Goal: Book appointment/travel/reservation

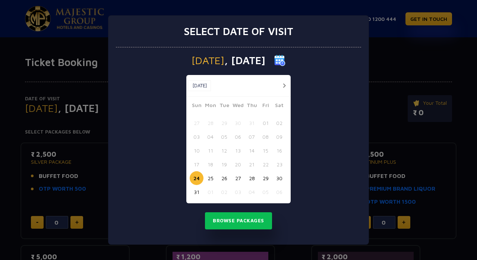
click at [283, 85] on button "button" at bounding box center [284, 85] width 9 height 9
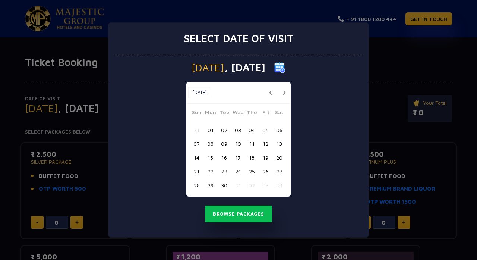
click at [279, 132] on button "06" at bounding box center [279, 130] width 14 height 14
click at [247, 215] on button "Browse Packages" at bounding box center [238, 213] width 67 height 17
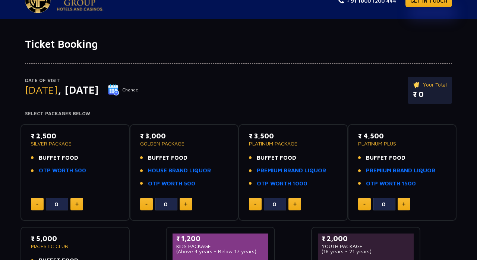
scroll to position [20, 0]
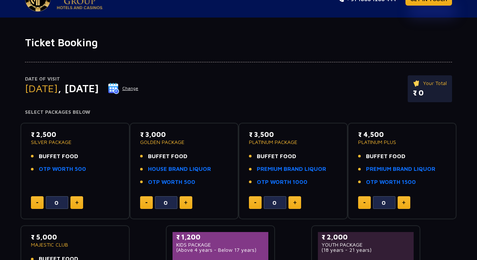
click at [119, 93] on img at bounding box center [113, 88] width 11 height 11
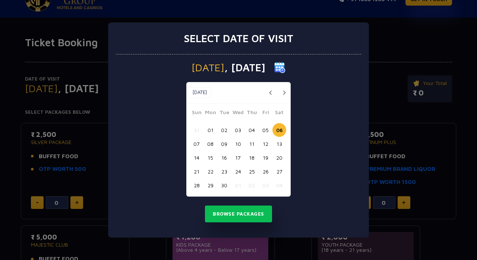
click at [264, 137] on button "05" at bounding box center [266, 130] width 14 height 14
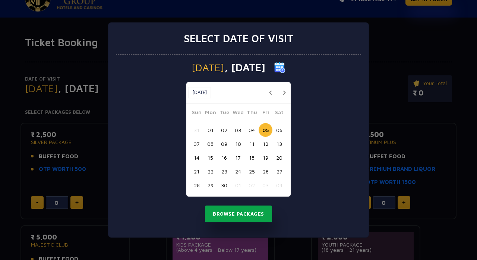
click at [248, 222] on button "Browse Packages" at bounding box center [238, 213] width 67 height 17
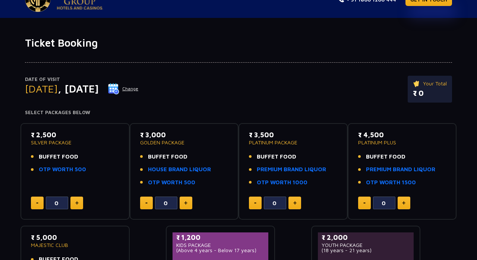
scroll to position [0, 0]
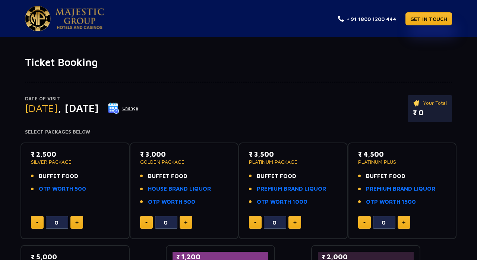
click at [119, 106] on img at bounding box center [113, 107] width 11 height 11
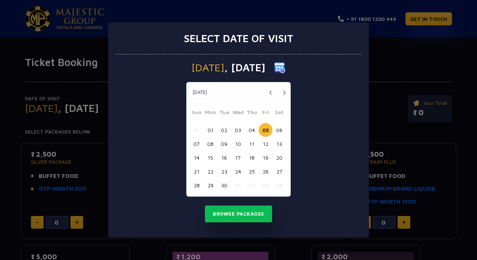
click at [274, 131] on button "06" at bounding box center [279, 130] width 14 height 14
click at [248, 131] on button "04" at bounding box center [252, 130] width 14 height 14
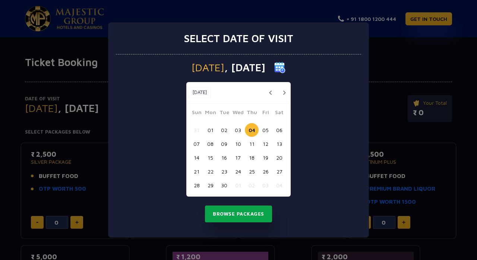
click at [240, 216] on button "Browse Packages" at bounding box center [238, 213] width 67 height 17
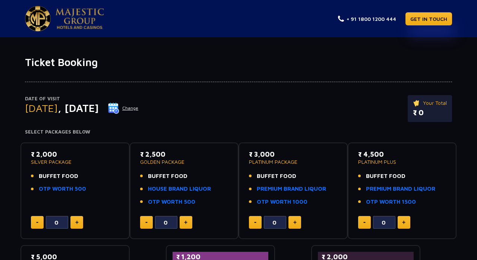
click at [119, 106] on img at bounding box center [113, 107] width 11 height 11
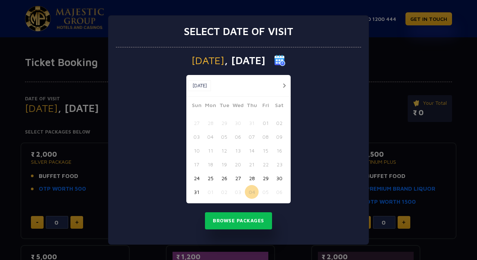
click at [284, 83] on button "button" at bounding box center [284, 85] width 9 height 9
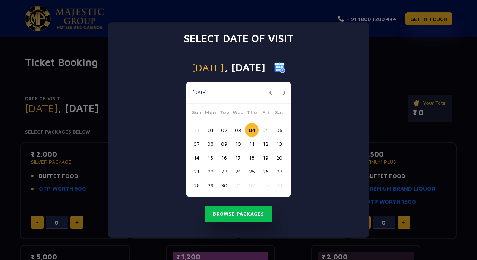
click at [263, 129] on button "05" at bounding box center [266, 130] width 14 height 14
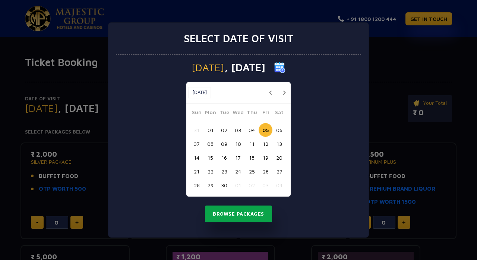
click at [246, 216] on button "Browse Packages" at bounding box center [238, 213] width 67 height 17
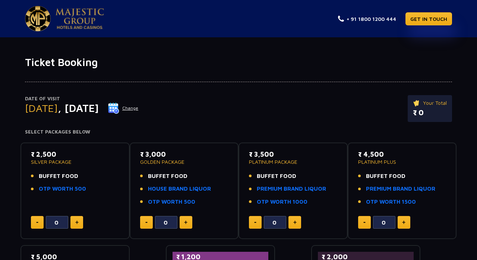
click at [119, 107] on img at bounding box center [113, 107] width 11 height 11
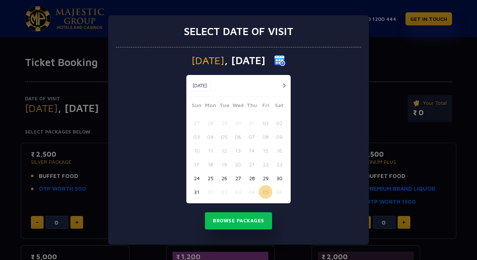
click at [284, 86] on button "button" at bounding box center [284, 85] width 9 height 9
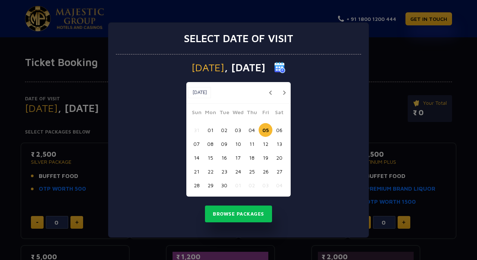
click at [277, 132] on button "06" at bounding box center [279, 130] width 14 height 14
click at [239, 216] on button "Browse Packages" at bounding box center [238, 213] width 67 height 17
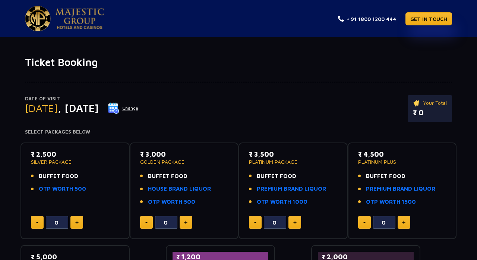
click at [119, 113] on img at bounding box center [113, 107] width 11 height 11
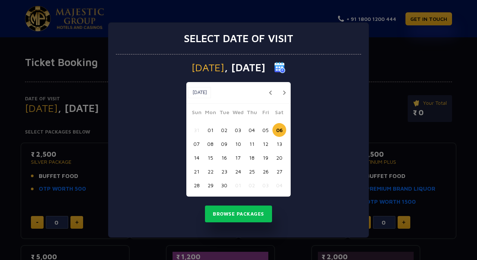
click at [284, 91] on button "button" at bounding box center [284, 92] width 9 height 9
click at [224, 145] on button "07" at bounding box center [224, 144] width 14 height 14
click at [284, 91] on button "button" at bounding box center [284, 92] width 9 height 9
click at [199, 145] on button "07" at bounding box center [197, 144] width 14 height 14
click at [243, 216] on button "Browse Packages" at bounding box center [238, 213] width 67 height 17
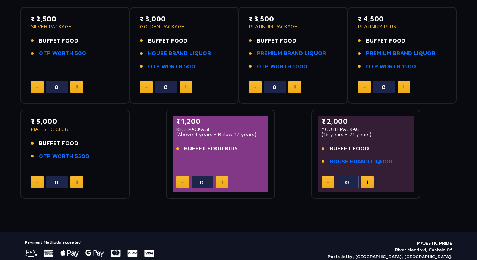
scroll to position [127, 0]
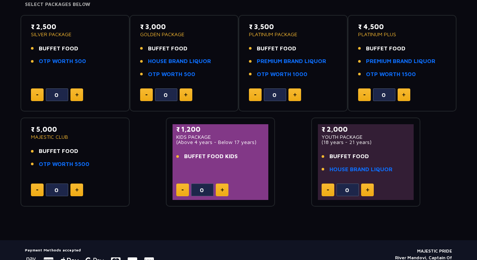
click at [70, 164] on link "OTP WORTH 5500" at bounding box center [64, 164] width 51 height 9
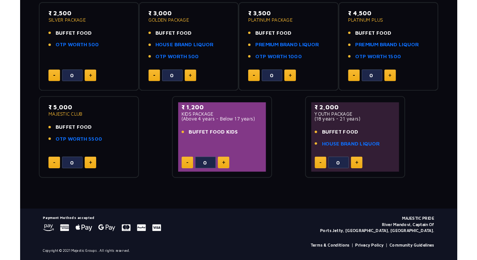
scroll to position [151, 0]
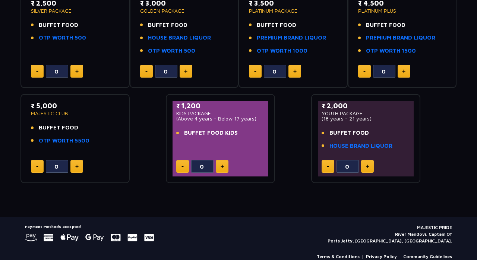
click at [111, 142] on li "OTP WORTH 5500" at bounding box center [75, 140] width 88 height 9
click at [103, 130] on li "BUFFET FOOD" at bounding box center [75, 127] width 88 height 9
click at [104, 56] on div "₹ 2,500 SILVER PACKAGE BUFFET FOOD OTP WORTH 500 0" at bounding box center [75, 39] width 96 height 83
click at [219, 58] on div "₹ 3,000 GOLDEN PACKAGE BUFFET FOOD HOUSE BRAND LIQUOR OTP WORTH 500" at bounding box center [184, 28] width 88 height 61
click at [105, 112] on p "MAJESTIC CLUB" at bounding box center [75, 113] width 88 height 5
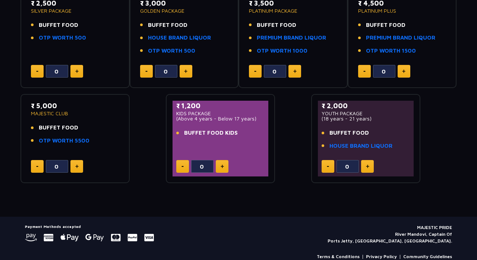
click at [111, 56] on div "₹ 2,500 SILVER PACKAGE BUFFET FOOD OTP WORTH 500 0" at bounding box center [75, 39] width 96 height 83
click at [225, 57] on div "₹ 3,000 GOLDEN PACKAGE BUFFET FOOD HOUSE BRAND LIQUOR OTP WORTH 500" at bounding box center [184, 28] width 88 height 61
click at [335, 49] on li "OTP WORTH 1000" at bounding box center [293, 51] width 88 height 9
click at [106, 141] on li "OTP WORTH 5500" at bounding box center [75, 140] width 88 height 9
click at [117, 160] on div "0" at bounding box center [75, 166] width 88 height 13
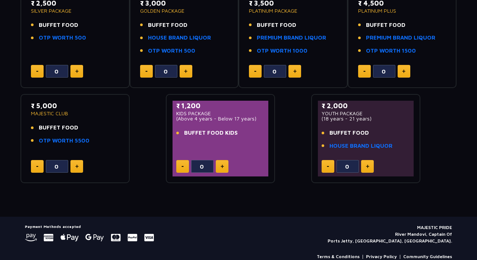
click at [118, 160] on div "0" at bounding box center [75, 166] width 88 height 13
click at [108, 161] on div "0" at bounding box center [75, 166] width 88 height 13
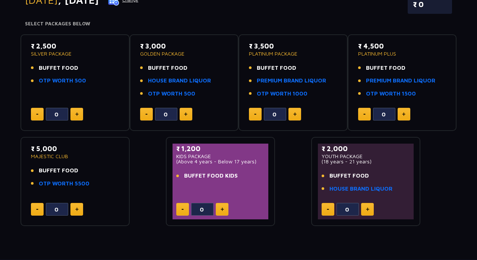
scroll to position [110, 0]
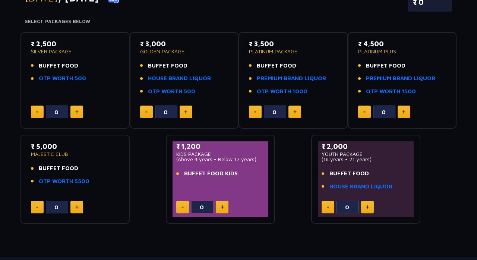
click at [146, 139] on div "₹ 2,500 SILVER PACKAGE BUFFET FOOD OTP WORTH 500 0 ₹ 3,000 GOLDEN PACKAGE BUFFE…" at bounding box center [238, 125] width 436 height 198
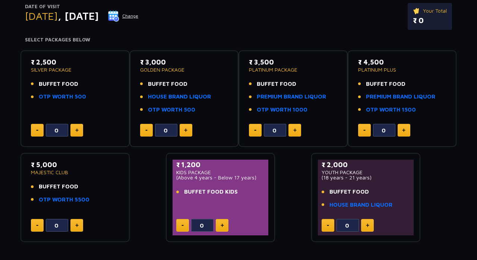
scroll to position [0, 0]
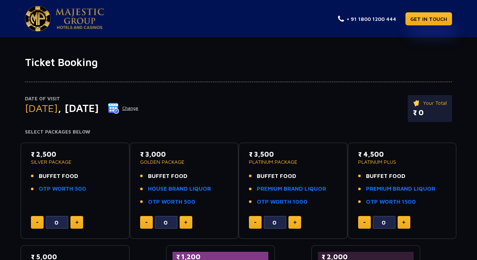
click at [215, 111] on div "Date of Visit Sunday , 07 Sep 2025 Change Your Total ₹ 0" at bounding box center [238, 112] width 427 height 34
click at [430, 231] on div "₹ 4,500 PLATINUM PLUS BUFFET FOOD PREMIUM BRAND LIQUOR OTP WORTH 1500 0" at bounding box center [402, 190] width 96 height 83
click at [426, 255] on div "₹ 2,500 SILVER PACKAGE BUFFET FOOD OTP WORTH 500 0 ₹ 3,000 GOLDEN PACKAGE BUFFE…" at bounding box center [238, 235] width 436 height 198
click at [284, 247] on div "₹ 2,500 SILVER PACKAGE BUFFET FOOD OTP WORTH 500 0 ₹ 3,000 GOLDEN PACKAGE BUFFE…" at bounding box center [238, 235] width 436 height 198
click at [119, 108] on img at bounding box center [113, 107] width 11 height 11
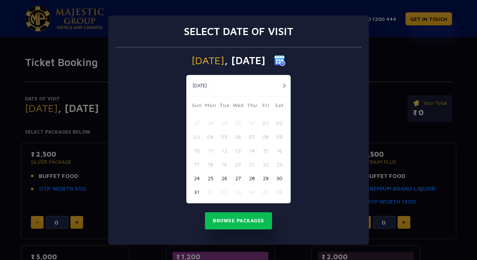
click at [382, 110] on div "Select date of visit Sunday , 07 Sep 2025 Aug, 2025 Aug, 2025 Sun Mon Tue Wed T…" at bounding box center [238, 130] width 477 height 260
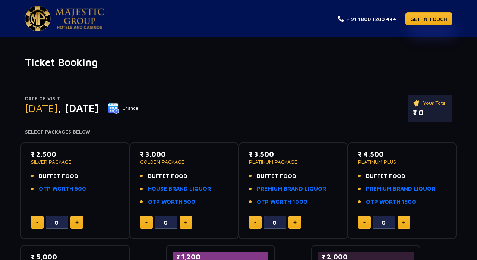
click at [119, 109] on img at bounding box center [113, 107] width 11 height 11
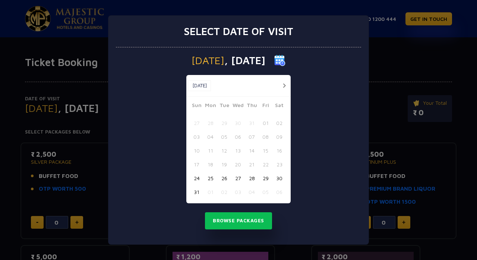
click at [406, 60] on div "Select date of visit Sunday , 07 Sep 2025 Aug, 2025 Aug, 2025 Sun Mon Tue Wed T…" at bounding box center [238, 130] width 477 height 260
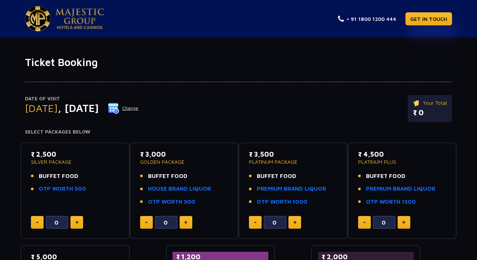
click at [119, 107] on img at bounding box center [113, 107] width 11 height 11
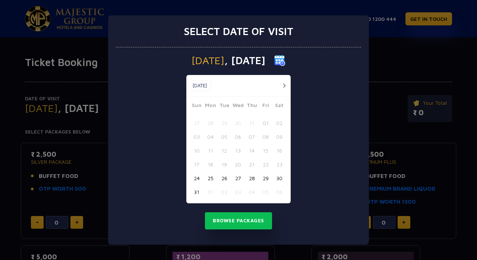
click at [399, 80] on div "Select date of visit Sunday , 07 Sep 2025 Aug, 2025 Aug, 2025 Sun Mon Tue Wed T…" at bounding box center [238, 130] width 477 height 260
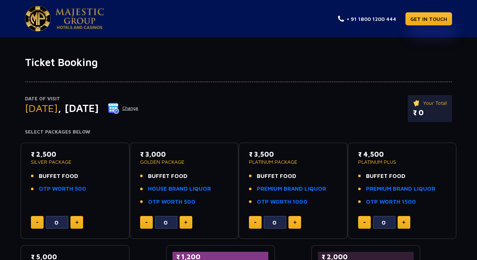
click at [119, 110] on img at bounding box center [113, 107] width 11 height 11
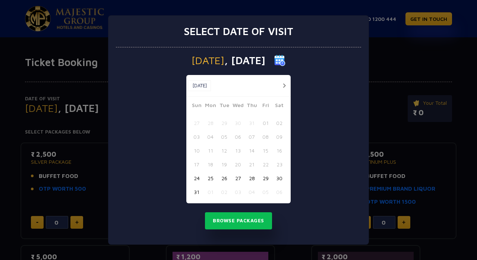
click at [387, 51] on div "Select date of visit Sunday , 07 Sep 2025 Aug, 2025 Aug, 2025 Sun Mon Tue Wed T…" at bounding box center [238, 130] width 477 height 260
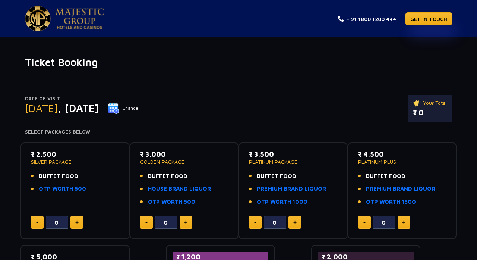
click at [119, 109] on img at bounding box center [113, 107] width 11 height 11
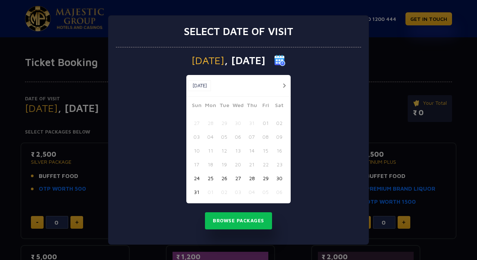
click at [393, 47] on div "Select date of visit Sunday , 07 Sep 2025 Aug, 2025 Aug, 2025 Sun Mon Tue Wed T…" at bounding box center [238, 130] width 477 height 260
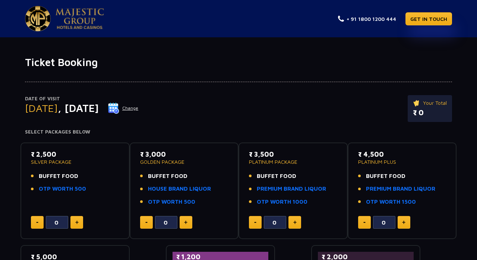
click at [119, 109] on img at bounding box center [113, 107] width 11 height 11
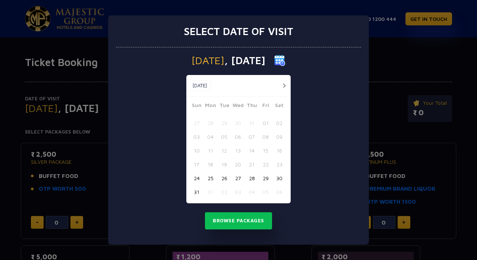
click at [390, 52] on div "Select date of visit Sunday , 07 Sep 2025 Aug, 2025 Aug, 2025 Sun Mon Tue Wed T…" at bounding box center [238, 130] width 477 height 260
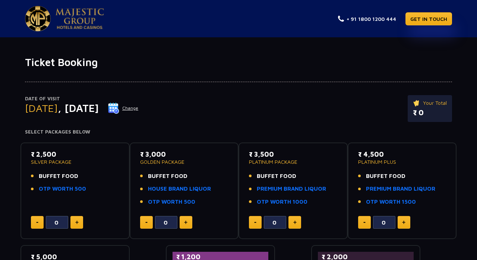
click at [119, 106] on img at bounding box center [113, 107] width 11 height 11
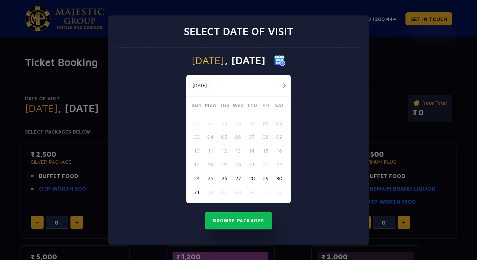
click at [381, 55] on div "Select date of visit Sunday , 07 Sep 2025 Aug, 2025 Aug, 2025 Sun Mon Tue Wed T…" at bounding box center [238, 130] width 477 height 260
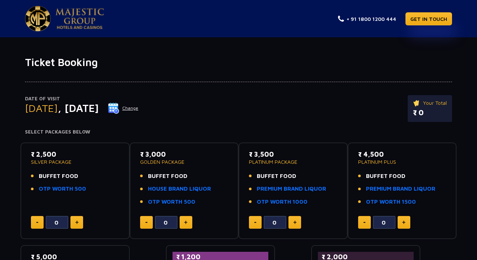
click at [119, 107] on img at bounding box center [113, 107] width 11 height 11
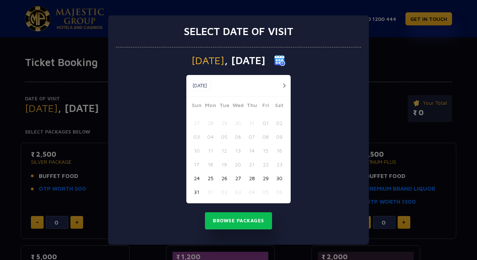
click at [389, 53] on div "Select date of visit Sunday , 07 Sep 2025 Aug, 2025 Aug, 2025 Sun Mon Tue Wed T…" at bounding box center [238, 130] width 477 height 260
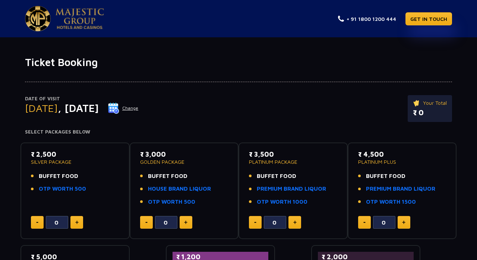
click at [119, 109] on img at bounding box center [113, 107] width 11 height 11
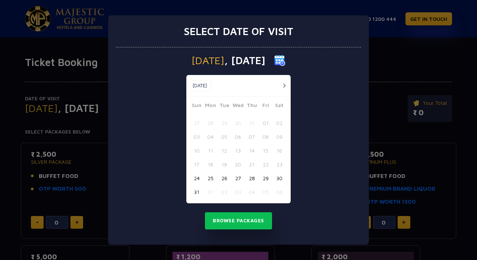
click at [384, 53] on div "Select date of visit Sunday , 07 Sep 2025 Aug, 2025 Aug, 2025 Sun Mon Tue Wed T…" at bounding box center [238, 130] width 477 height 260
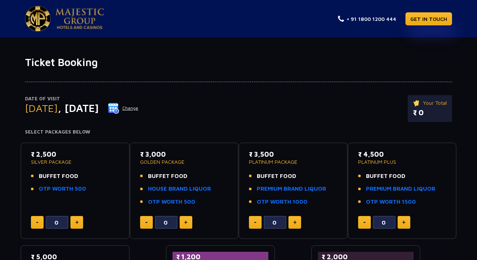
click at [119, 110] on img at bounding box center [113, 107] width 11 height 11
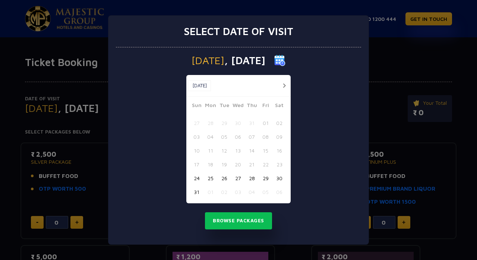
click at [397, 63] on div "Select date of visit Sunday , 07 Sep 2025 Aug, 2025 Aug, 2025 Sun Mon Tue Wed T…" at bounding box center [238, 130] width 477 height 260
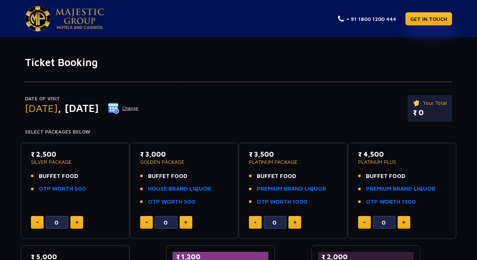
click at [119, 108] on img at bounding box center [113, 107] width 11 height 11
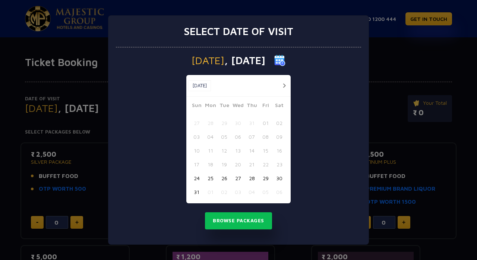
click at [397, 69] on div "Select date of visit Sunday , 07 Sep 2025 Aug, 2025 Aug, 2025 Sun Mon Tue Wed T…" at bounding box center [238, 130] width 477 height 260
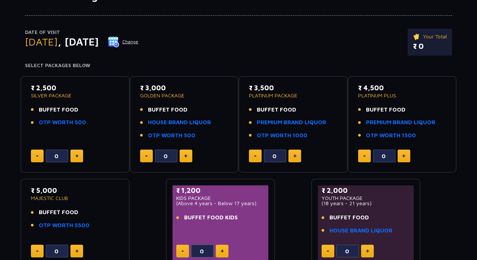
scroll to position [139, 0]
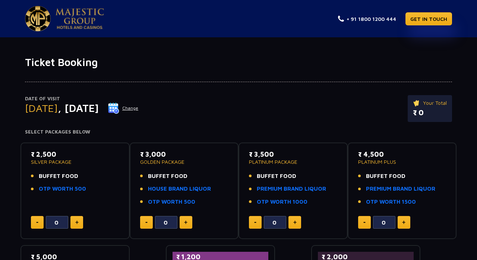
click at [119, 107] on img at bounding box center [113, 107] width 11 height 11
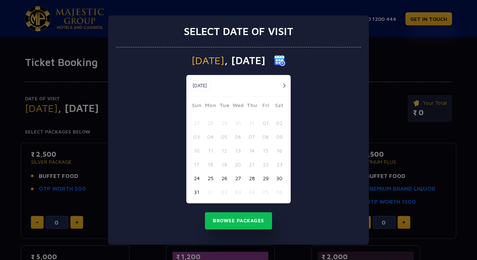
click at [396, 67] on div "Select date of visit Sunday , 07 Sep 2025 Aug, 2025 Aug, 2025 Sun Mon Tue Wed T…" at bounding box center [238, 130] width 477 height 260
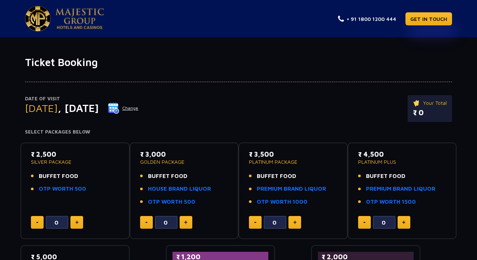
click at [119, 109] on img at bounding box center [113, 107] width 11 height 11
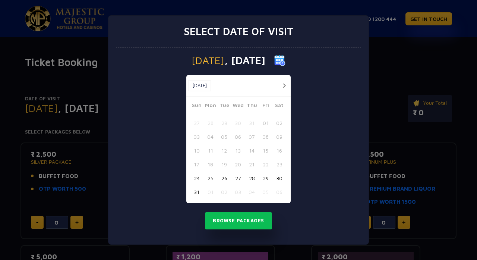
click at [394, 66] on div "Select date of visit Sunday , 07 Sep 2025 Aug, 2025 Aug, 2025 Sun Mon Tue Wed T…" at bounding box center [238, 130] width 477 height 260
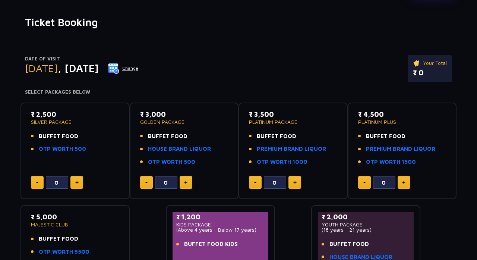
scroll to position [0, 0]
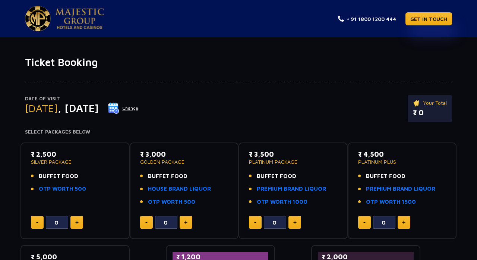
click at [119, 107] on img at bounding box center [113, 107] width 11 height 11
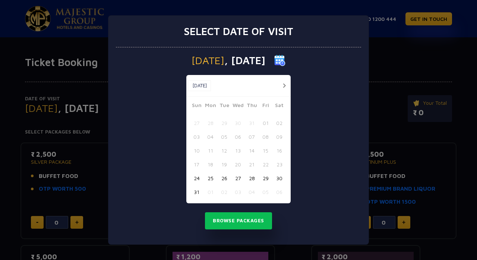
click at [284, 84] on button "button" at bounding box center [284, 85] width 9 height 9
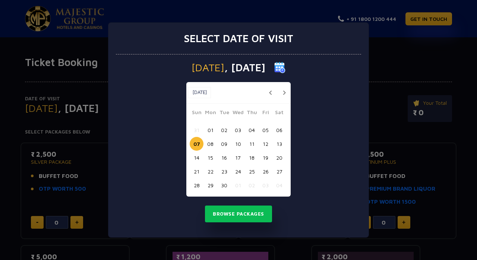
click at [278, 130] on button "06" at bounding box center [279, 130] width 14 height 14
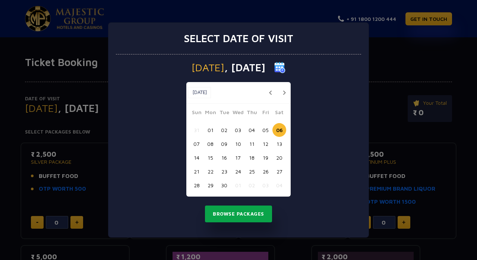
click at [251, 215] on button "Browse Packages" at bounding box center [238, 213] width 67 height 17
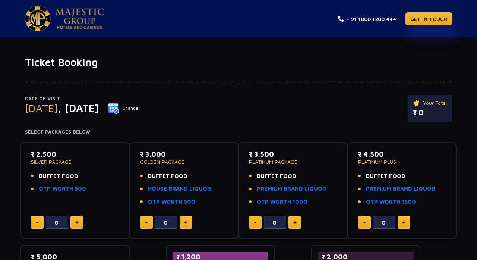
click at [119, 109] on img at bounding box center [113, 107] width 11 height 11
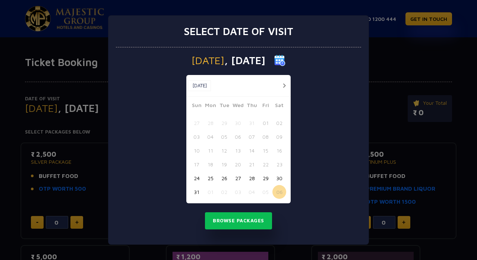
click at [394, 72] on div "Select date of visit [DATE] [DATE] [DATE] Sun Mon Tue Wed Thu Fri Sat 27 28 29 …" at bounding box center [238, 130] width 477 height 260
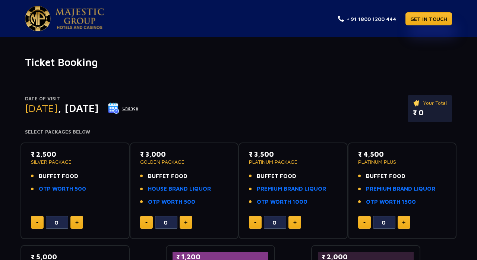
click at [119, 108] on img at bounding box center [113, 107] width 11 height 11
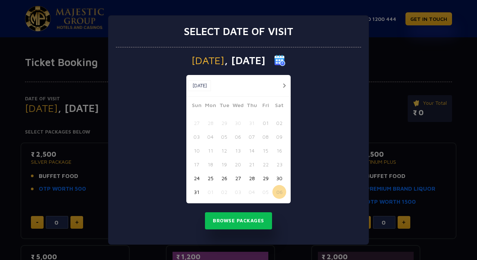
click at [400, 56] on div "Select date of visit [DATE] [DATE] [DATE] Sun Mon Tue Wed Thu Fri Sat 27 28 29 …" at bounding box center [238, 130] width 477 height 260
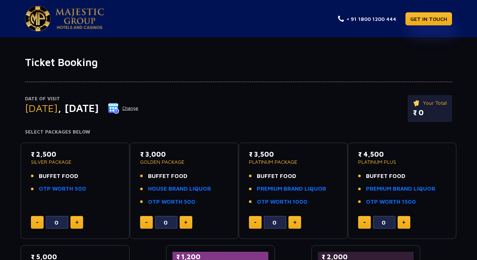
click at [119, 106] on img at bounding box center [113, 107] width 11 height 11
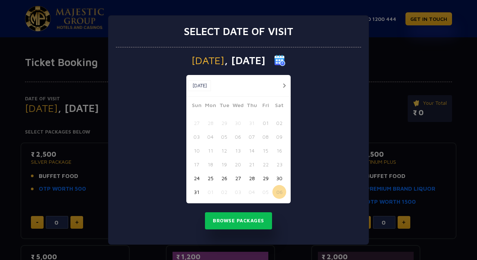
click at [379, 65] on div "Select date of visit [DATE] [DATE] [DATE] Sun Mon Tue Wed Thu Fri Sat 27 28 29 …" at bounding box center [238, 130] width 477 height 260
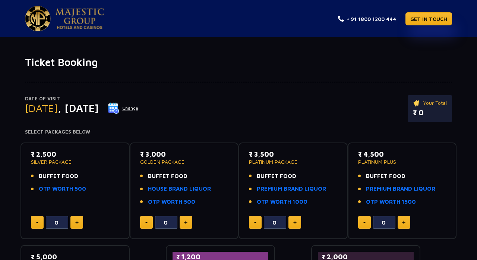
click at [139, 101] on p "Date of Visit" at bounding box center [82, 98] width 114 height 7
click at [119, 107] on img at bounding box center [113, 107] width 11 height 11
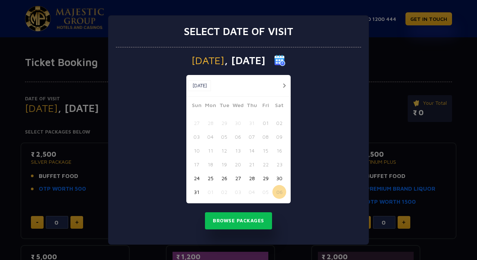
click at [392, 60] on div "Select date of visit [DATE] [DATE] [DATE] Sun Mon Tue Wed Thu Fri Sat 27 28 29 …" at bounding box center [238, 130] width 477 height 260
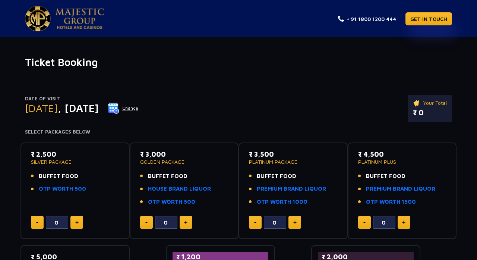
click at [119, 107] on img at bounding box center [113, 107] width 11 height 11
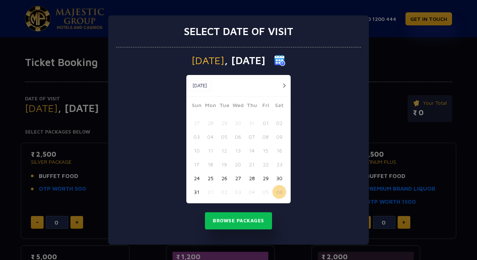
click at [393, 60] on div "Select date of visit [DATE] [DATE] [DATE] Sun Mon Tue Wed Thu Fri Sat 27 28 29 …" at bounding box center [238, 130] width 477 height 260
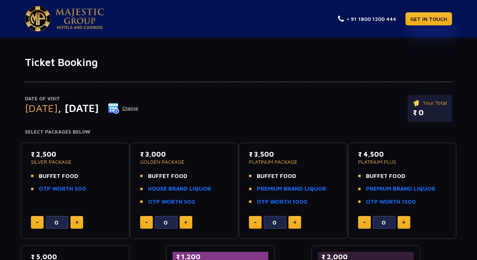
click at [119, 106] on img at bounding box center [113, 107] width 11 height 11
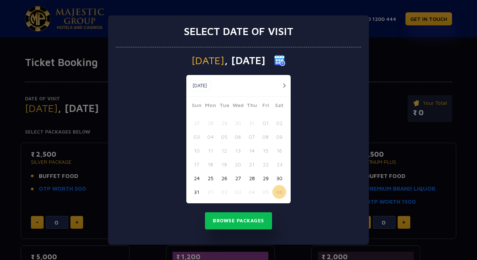
click at [391, 63] on div "Select date of visit [DATE] [DATE] [DATE] Sun Mon Tue Wed Thu Fri Sat 27 28 29 …" at bounding box center [238, 130] width 477 height 260
